Goal: Information Seeking & Learning: Learn about a topic

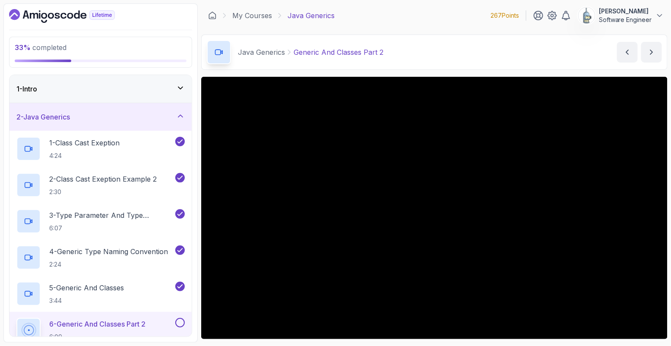
scroll to position [40, 0]
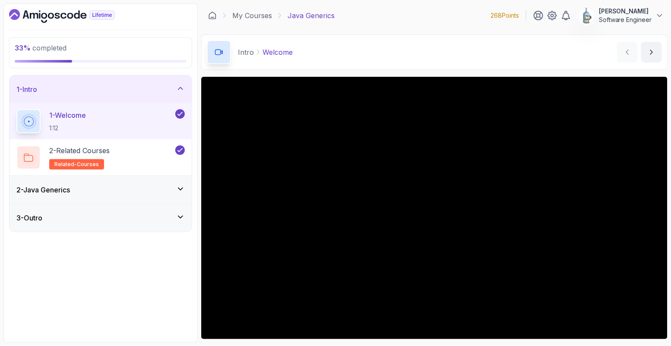
click at [179, 190] on icon at bounding box center [180, 189] width 9 height 9
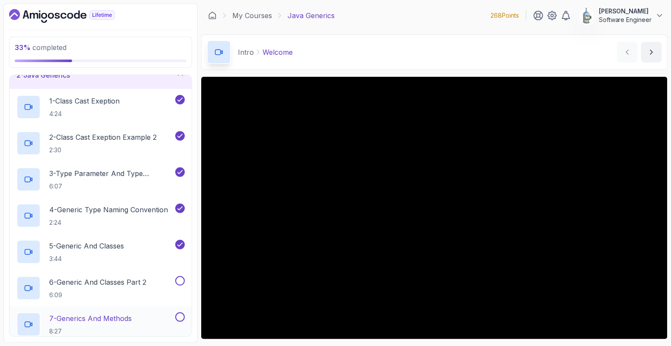
scroll to position [39, 0]
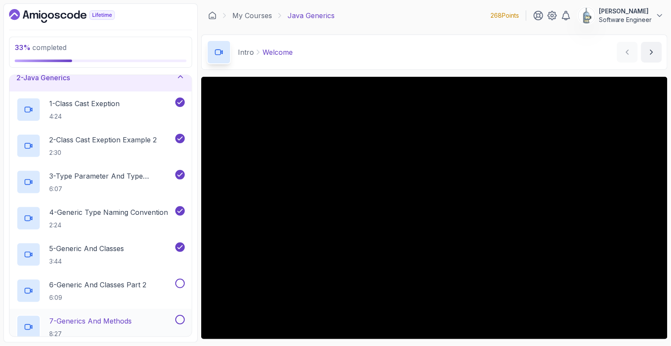
click at [129, 243] on div "5 - Generic And Classes 3:44" at bounding box center [94, 254] width 157 height 24
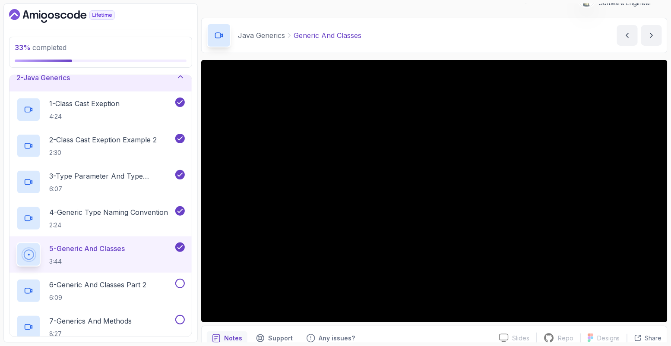
scroll to position [23, 0]
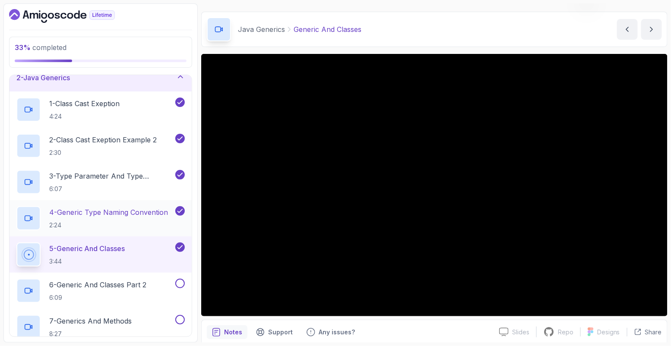
click at [136, 215] on p "4 - Generic Type Naming Convention" at bounding box center [108, 212] width 119 height 10
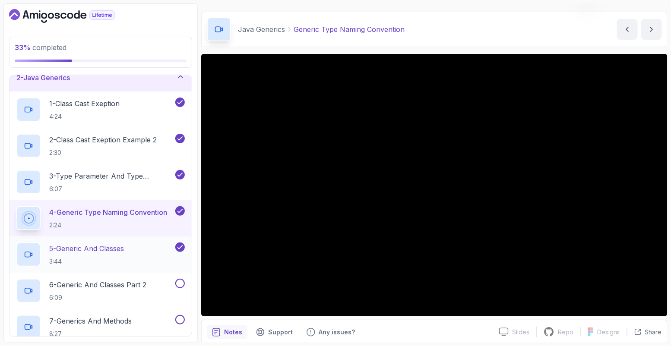
click at [105, 249] on p "5 - Generic And Classes" at bounding box center [86, 248] width 75 height 10
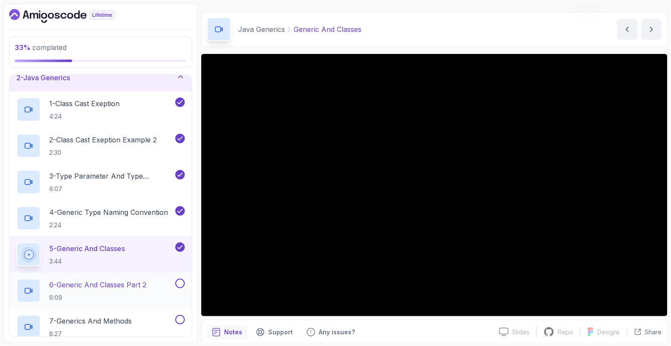
click at [102, 293] on p "6:09" at bounding box center [97, 297] width 97 height 9
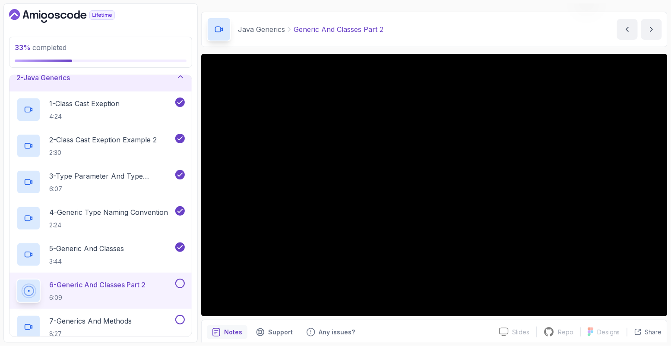
click at [16, 279] on button "6 - Generic And Classes Part 2 6:09" at bounding box center [100, 291] width 168 height 24
